Goal: Transaction & Acquisition: Book appointment/travel/reservation

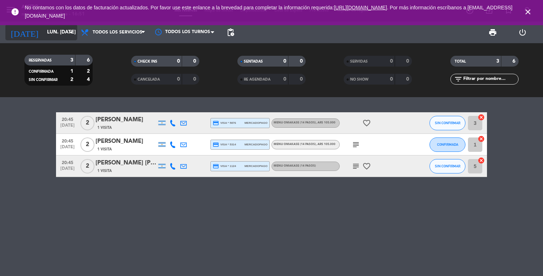
click at [68, 27] on input "lun. [DATE]" at bounding box center [77, 32] width 68 height 13
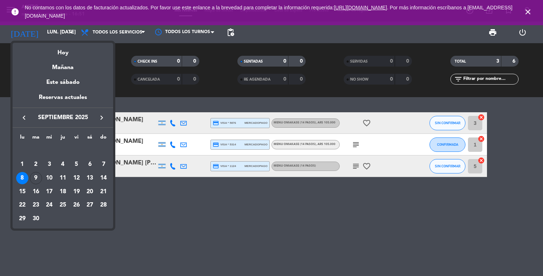
click at [527, 9] on div at bounding box center [271, 138] width 543 height 276
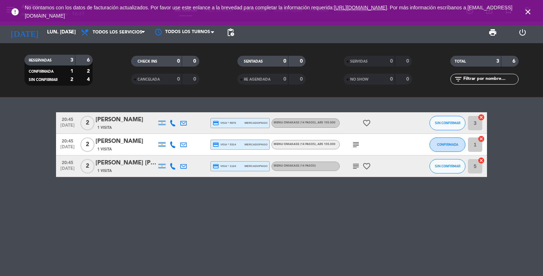
click at [524, 10] on icon "close" at bounding box center [528, 12] width 9 height 9
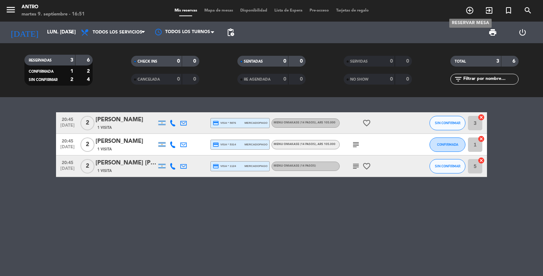
click at [470, 12] on icon "add_circle_outline" at bounding box center [470, 10] width 9 height 9
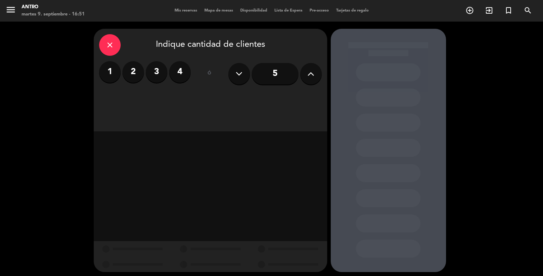
click at [132, 74] on label "2" at bounding box center [134, 72] width 22 height 22
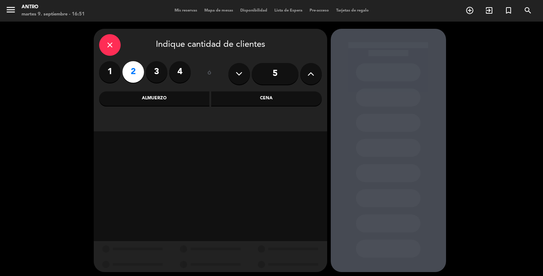
click at [238, 102] on div "Cena" at bounding box center [266, 98] width 111 height 14
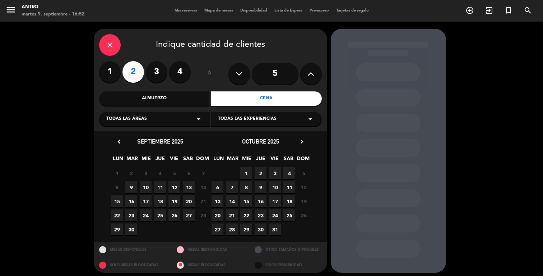
click at [186, 190] on span "13" at bounding box center [189, 187] width 12 height 12
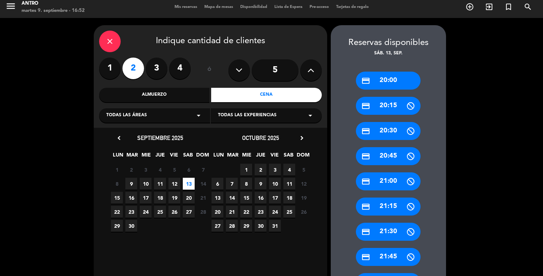
click at [396, 85] on div "credit_card 20:00" at bounding box center [388, 81] width 65 height 18
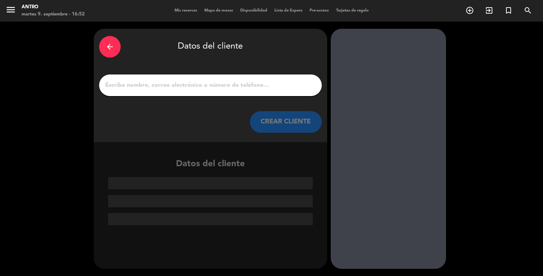
click at [216, 84] on input "1" at bounding box center [211, 85] width 212 height 10
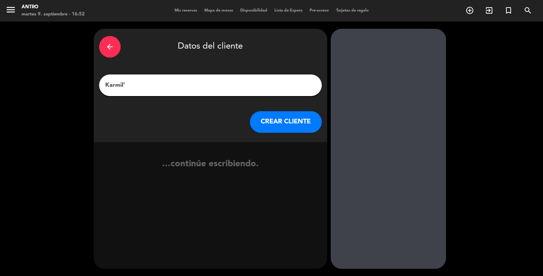
type input "Karmilé"
click at [292, 126] on button "CREAR CLIENTE" at bounding box center [286, 122] width 72 height 22
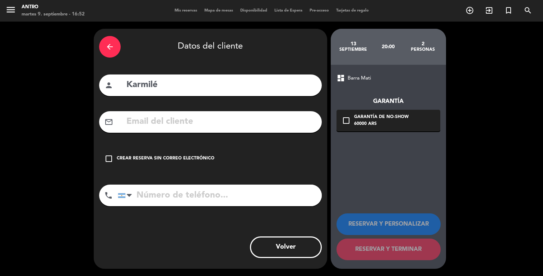
click at [152, 155] on div "check_box_outline_blank Crear reserva sin correo electrónico" at bounding box center [210, 159] width 223 height 22
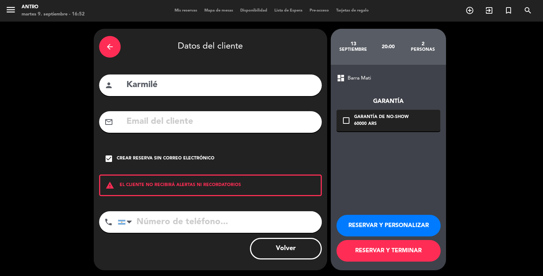
click at [175, 225] on input "tel" at bounding box center [220, 222] width 204 height 22
paste input "[PHONE_NUMBER]"
type input "[PHONE_NUMBER]"
click at [386, 221] on button "RESERVAR Y PERSONALIZAR" at bounding box center [389, 226] width 104 height 22
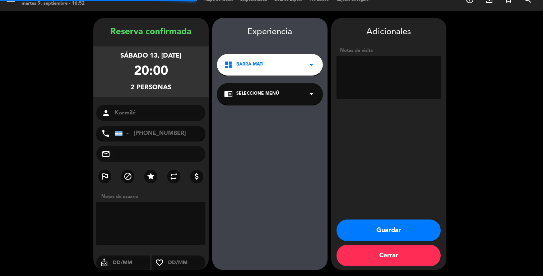
scroll to position [12, 0]
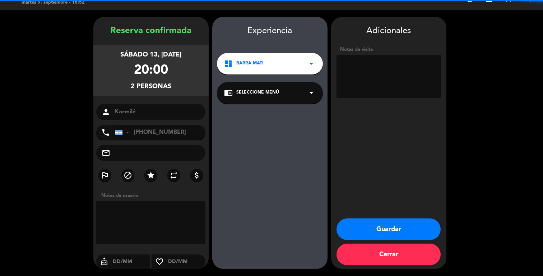
click at [388, 82] on textarea at bounding box center [389, 76] width 105 height 43
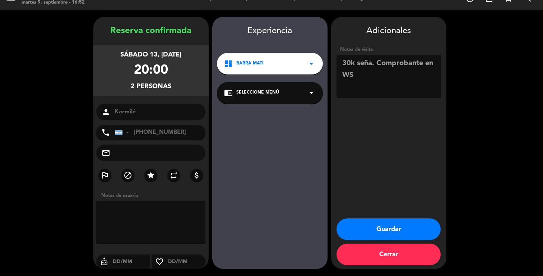
type textarea "30k seña. Comprobante en WS"
click at [384, 236] on button "Guardar" at bounding box center [389, 229] width 104 height 22
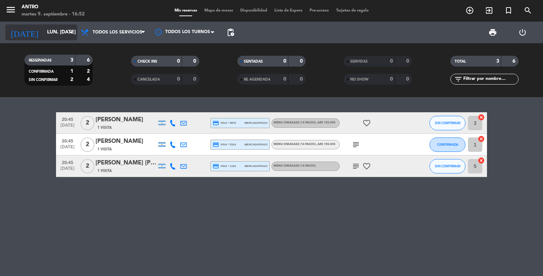
click at [59, 35] on input "lun. [DATE]" at bounding box center [77, 32] width 68 height 13
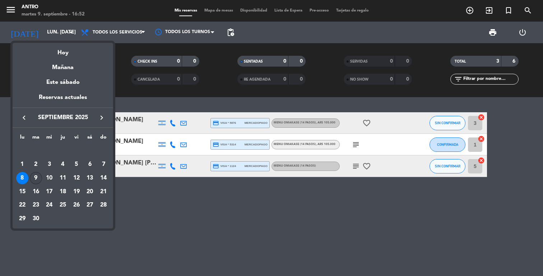
click at [36, 176] on div "9" at bounding box center [36, 178] width 12 height 12
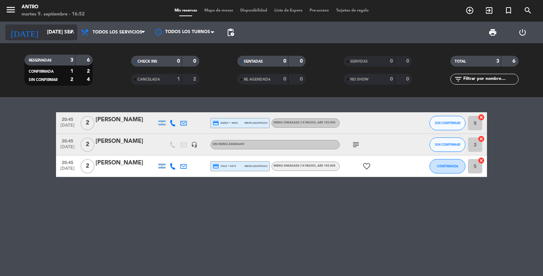
click at [52, 30] on input "[DATE] sep." at bounding box center [77, 32] width 68 height 13
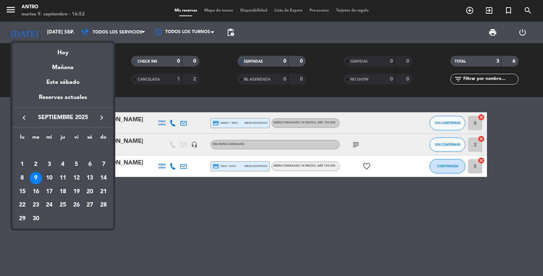
click at [53, 177] on div "10" at bounding box center [49, 178] width 12 height 12
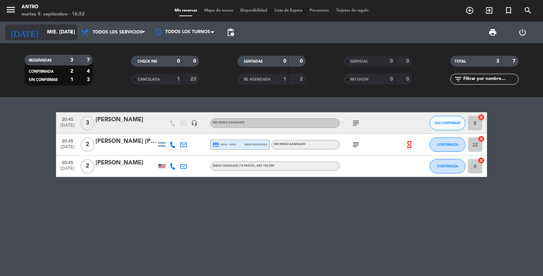
click at [49, 32] on input "mié. [DATE]" at bounding box center [77, 32] width 68 height 13
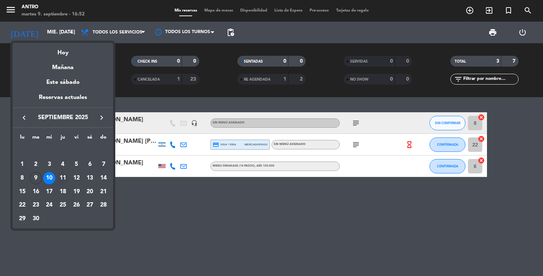
click at [62, 178] on div "11" at bounding box center [63, 178] width 12 height 12
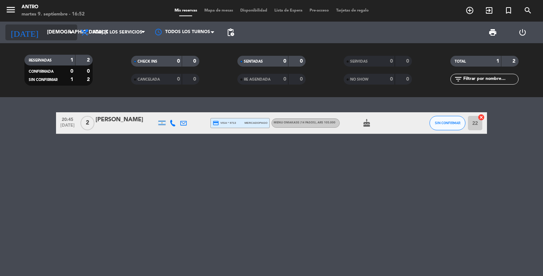
click at [65, 35] on input "[DEMOGRAPHIC_DATA] [DATE]" at bounding box center [77, 32] width 68 height 13
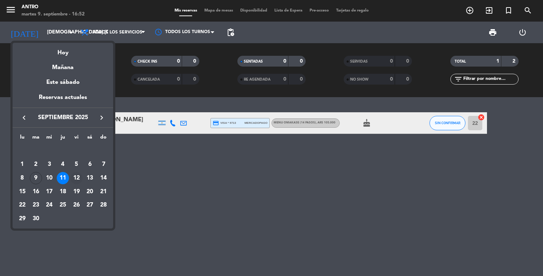
click at [76, 180] on div "12" at bounding box center [76, 178] width 12 height 12
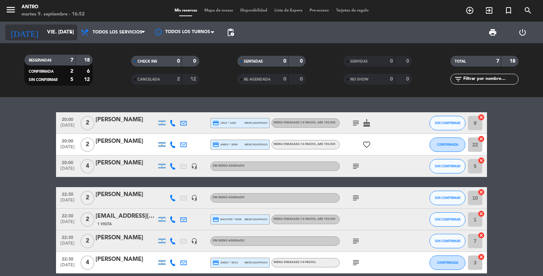
click at [65, 37] on input "vie. [DATE]" at bounding box center [77, 32] width 68 height 13
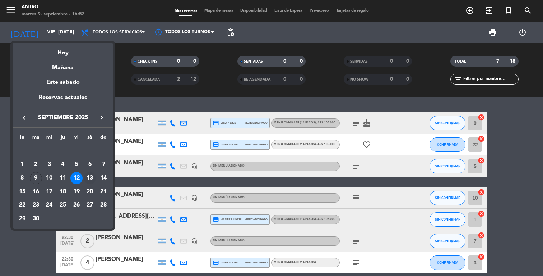
click at [89, 181] on div "13" at bounding box center [90, 178] width 12 height 12
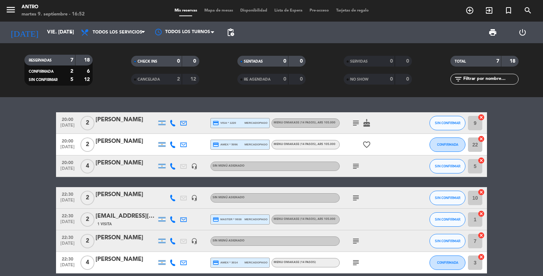
type input "sáb. [DATE]"
